Goal: Task Accomplishment & Management: Manage account settings

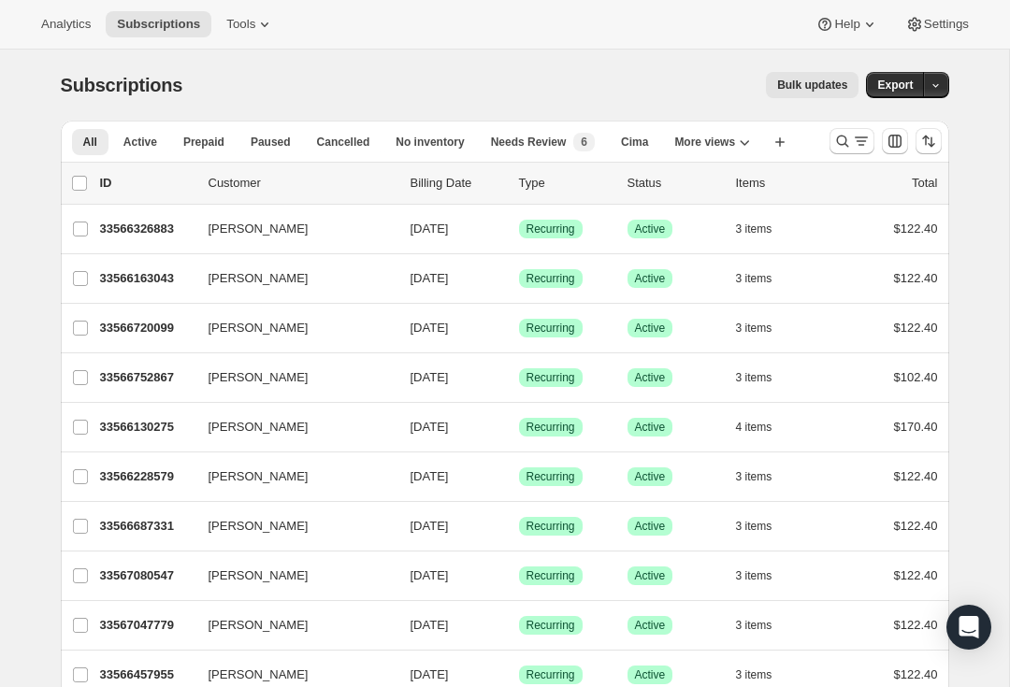
click at [869, 289] on div "33566163043 [PERSON_NAME] [DATE] Success Recurring Success Active 3 items $122.…" at bounding box center [519, 279] width 838 height 26
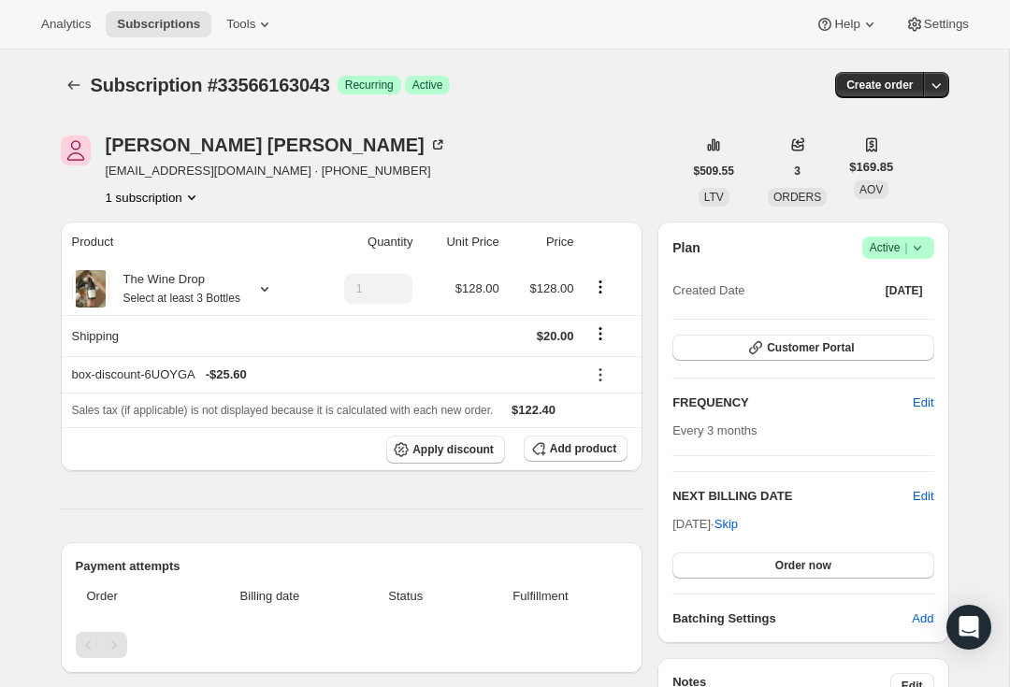
click at [207, 146] on div "[PERSON_NAME]" at bounding box center [276, 145] width 341 height 19
click at [69, 84] on icon "Subscriptions" at bounding box center [73, 84] width 12 height 9
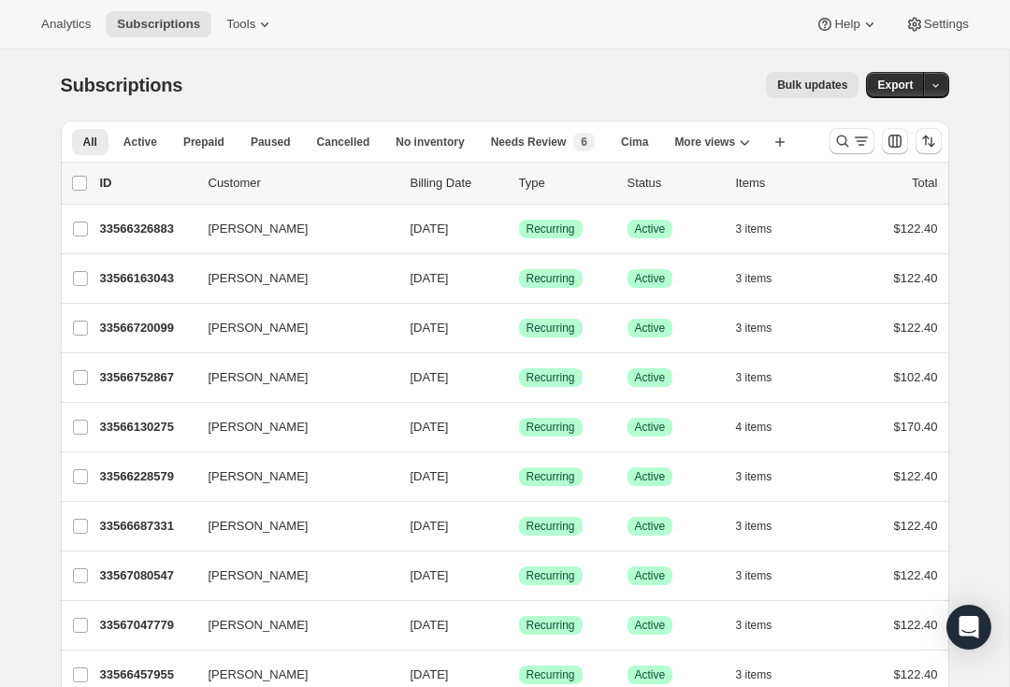
click at [159, 273] on p "33566163043" at bounding box center [146, 278] width 93 height 19
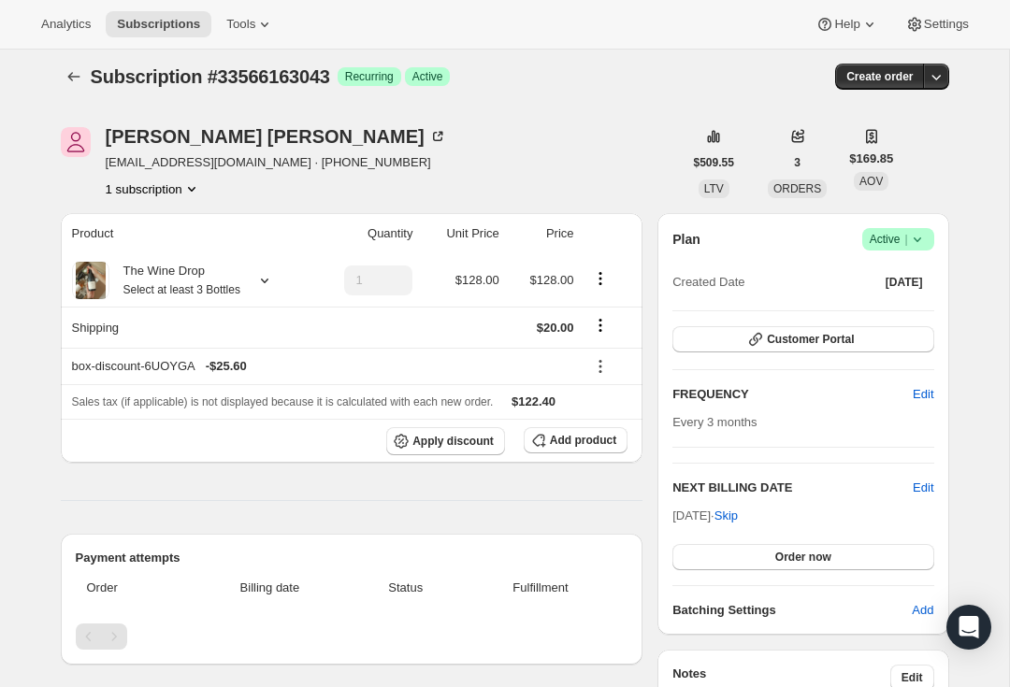
scroll to position [7, 0]
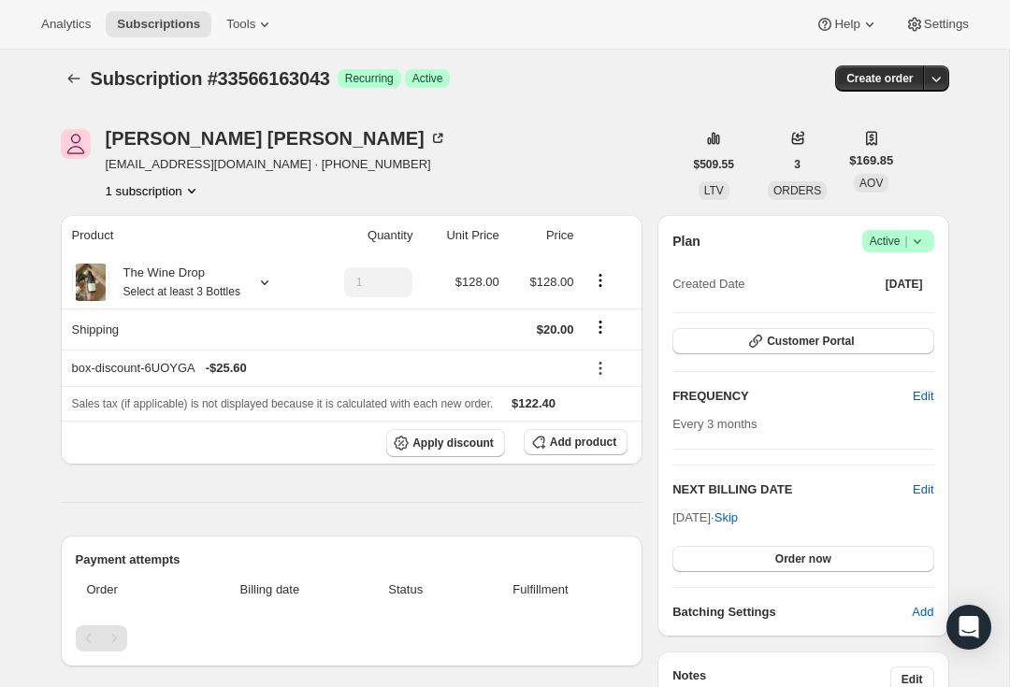
click at [883, 320] on div "Plan Success Active | Created Date [DATE] Customer Portal FREQUENCY Edit Every …" at bounding box center [802, 426] width 261 height 392
click at [904, 343] on button "Customer Portal" at bounding box center [802, 341] width 261 height 26
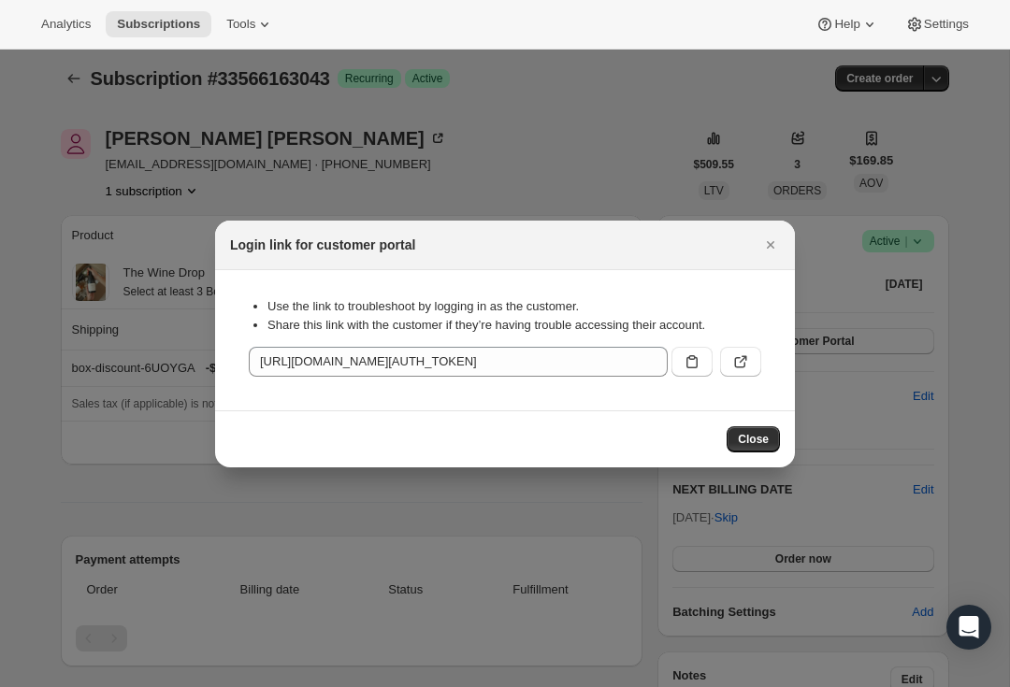
click at [750, 365] on button ":rpj:" at bounding box center [740, 362] width 41 height 30
